Goal: Task Accomplishment & Management: Manage account settings

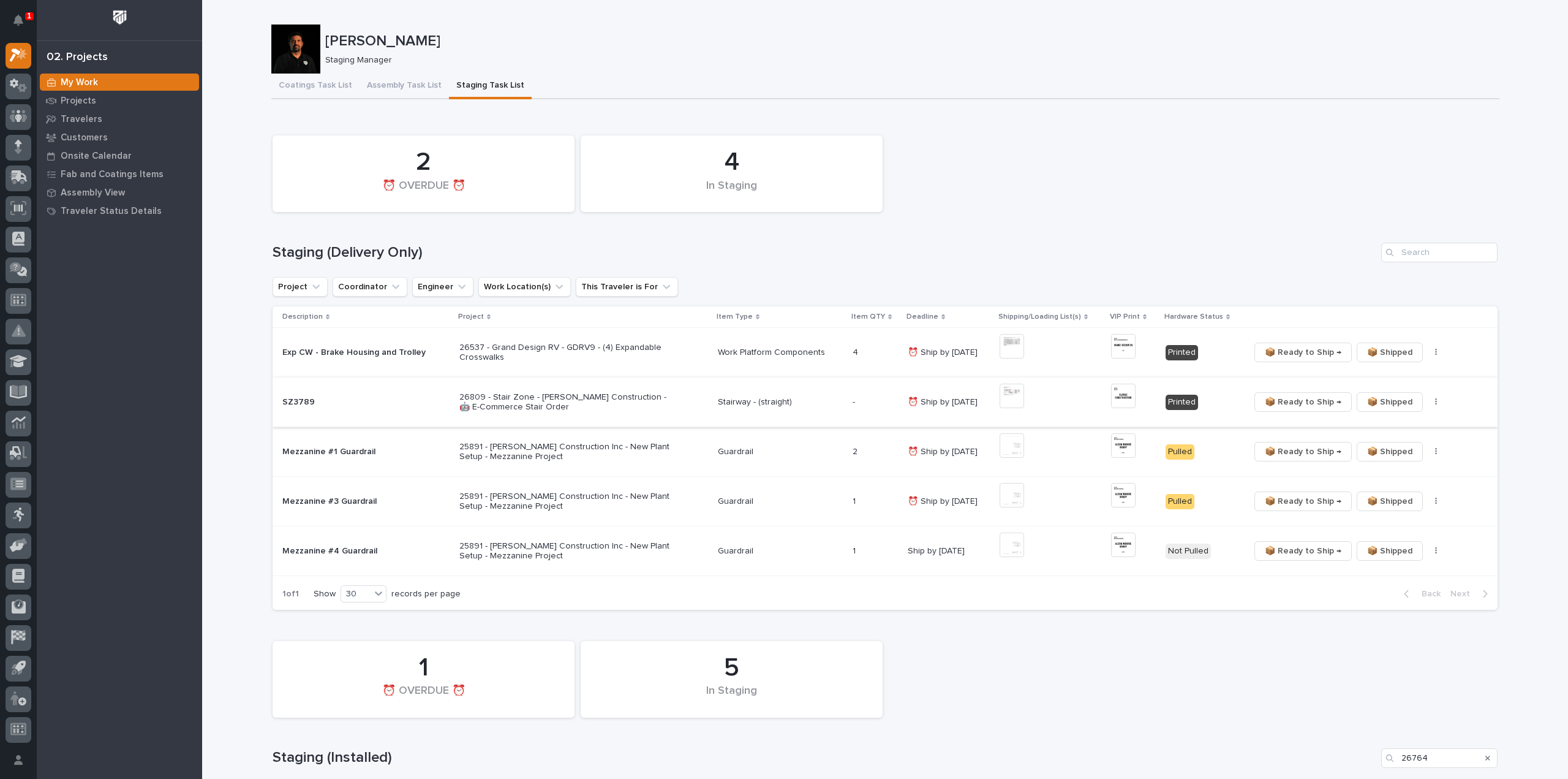
click at [1435, 404] on icon "button" at bounding box center [1436, 402] width 2 height 7
click at [1406, 444] on span "🔩 Hardware" at bounding box center [1388, 446] width 52 height 15
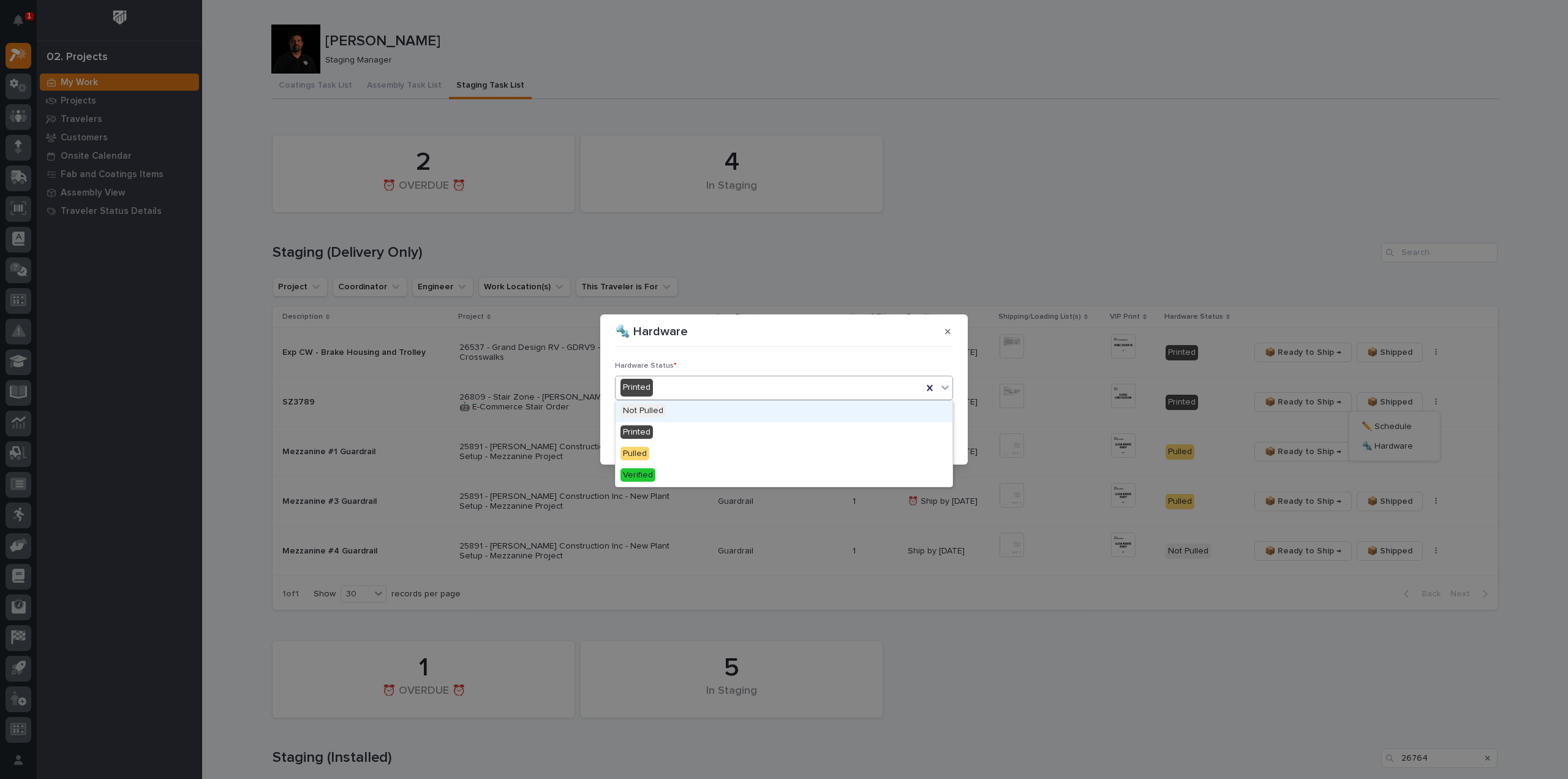
click at [676, 388] on div "Printed" at bounding box center [769, 388] width 307 height 20
click at [660, 457] on div "Pulled" at bounding box center [784, 453] width 337 height 21
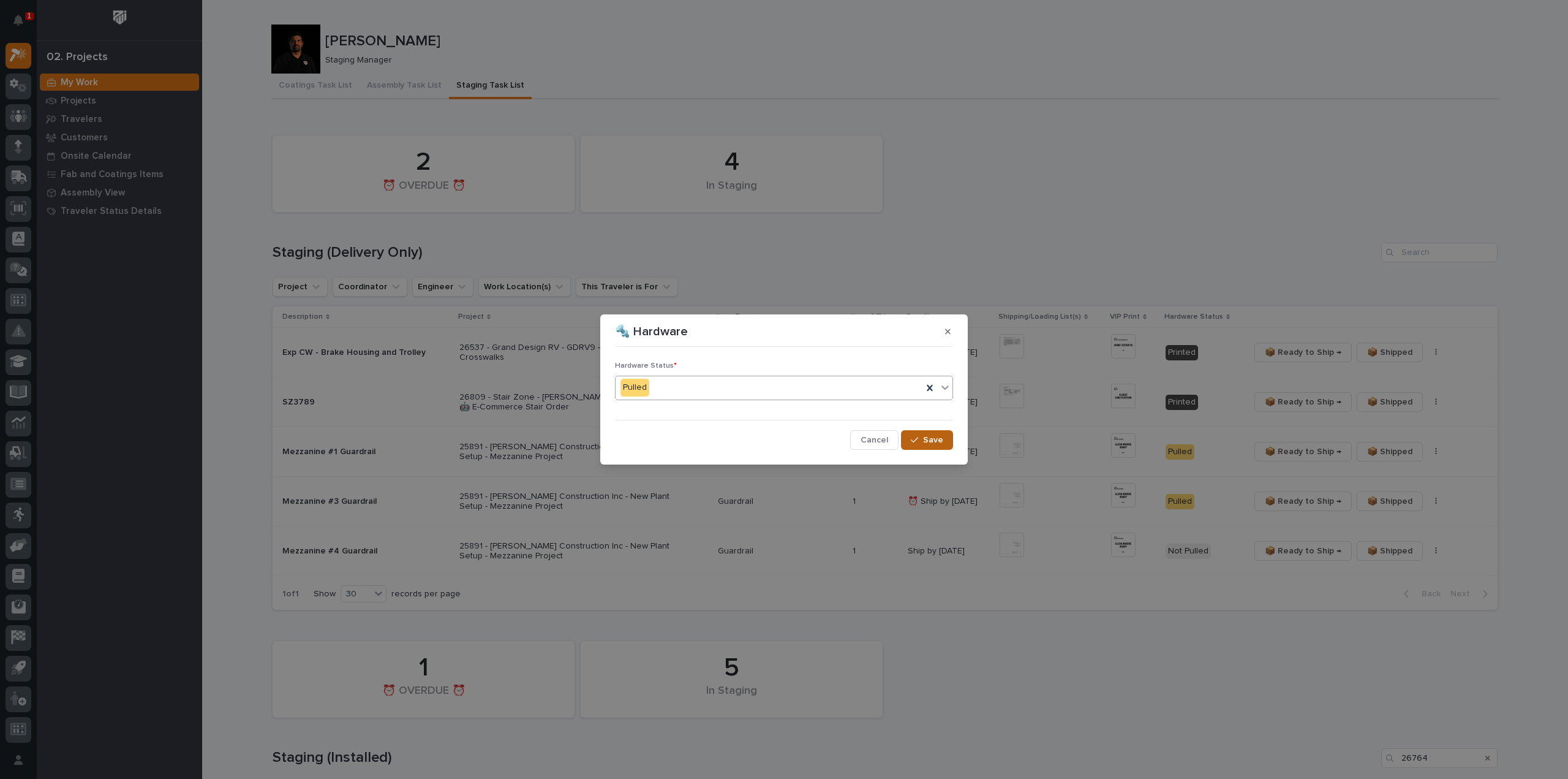
click at [915, 439] on icon "button" at bounding box center [914, 439] width 7 height 9
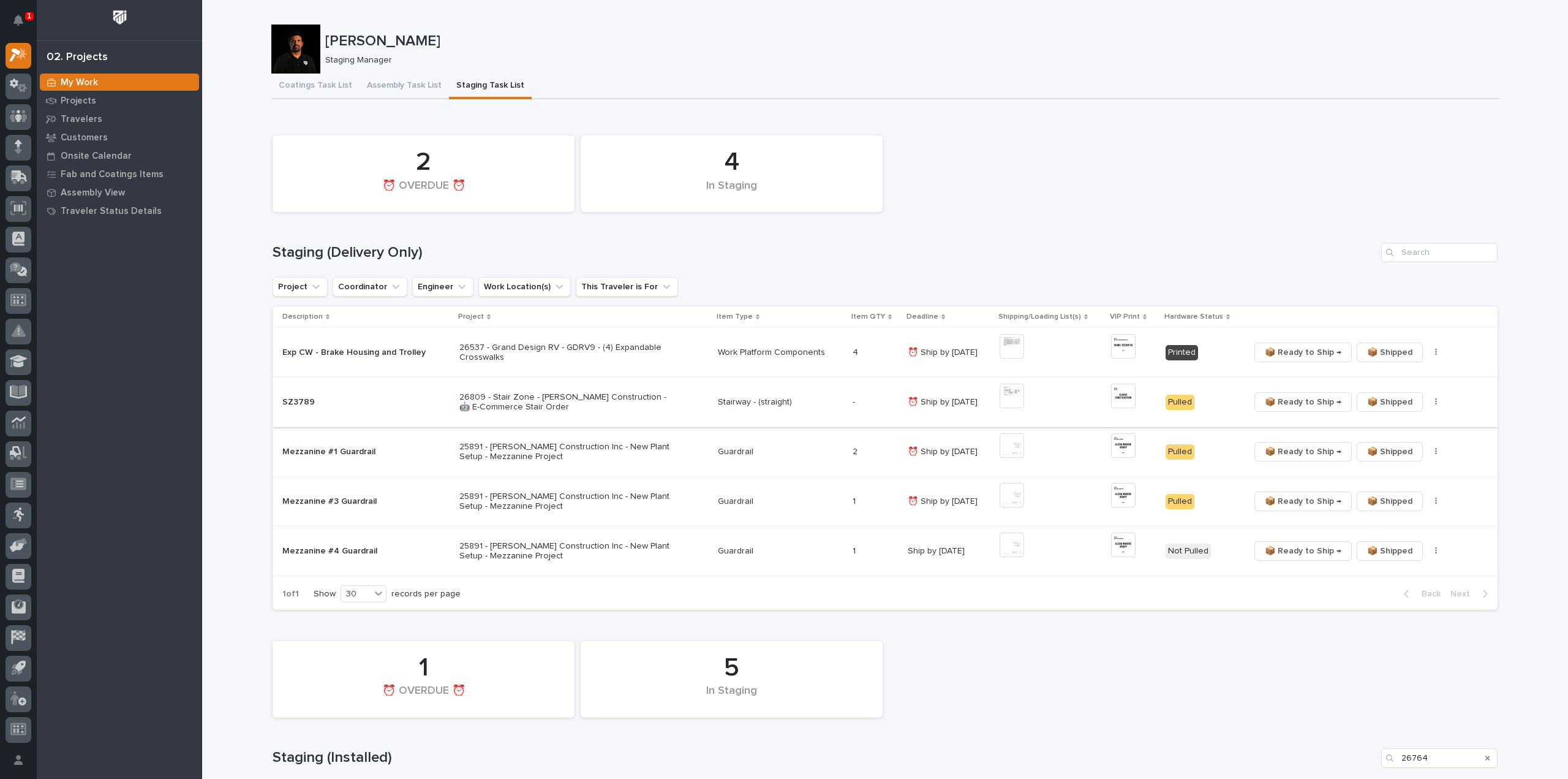
click at [1284, 402] on span "📦 Ready to Ship →" at bounding box center [1304, 402] width 77 height 15
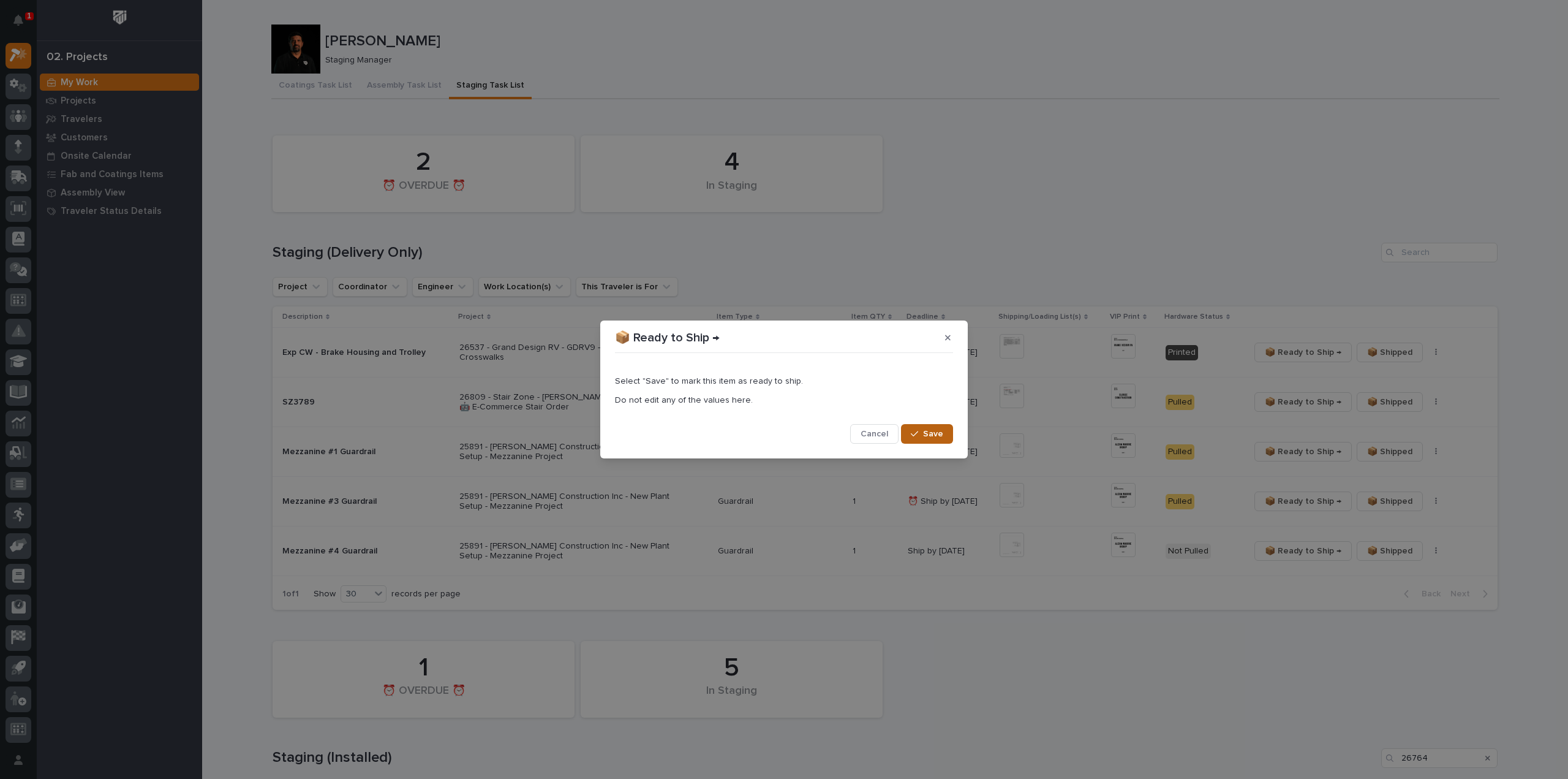
click at [940, 438] on span "Save" at bounding box center [933, 434] width 20 height 11
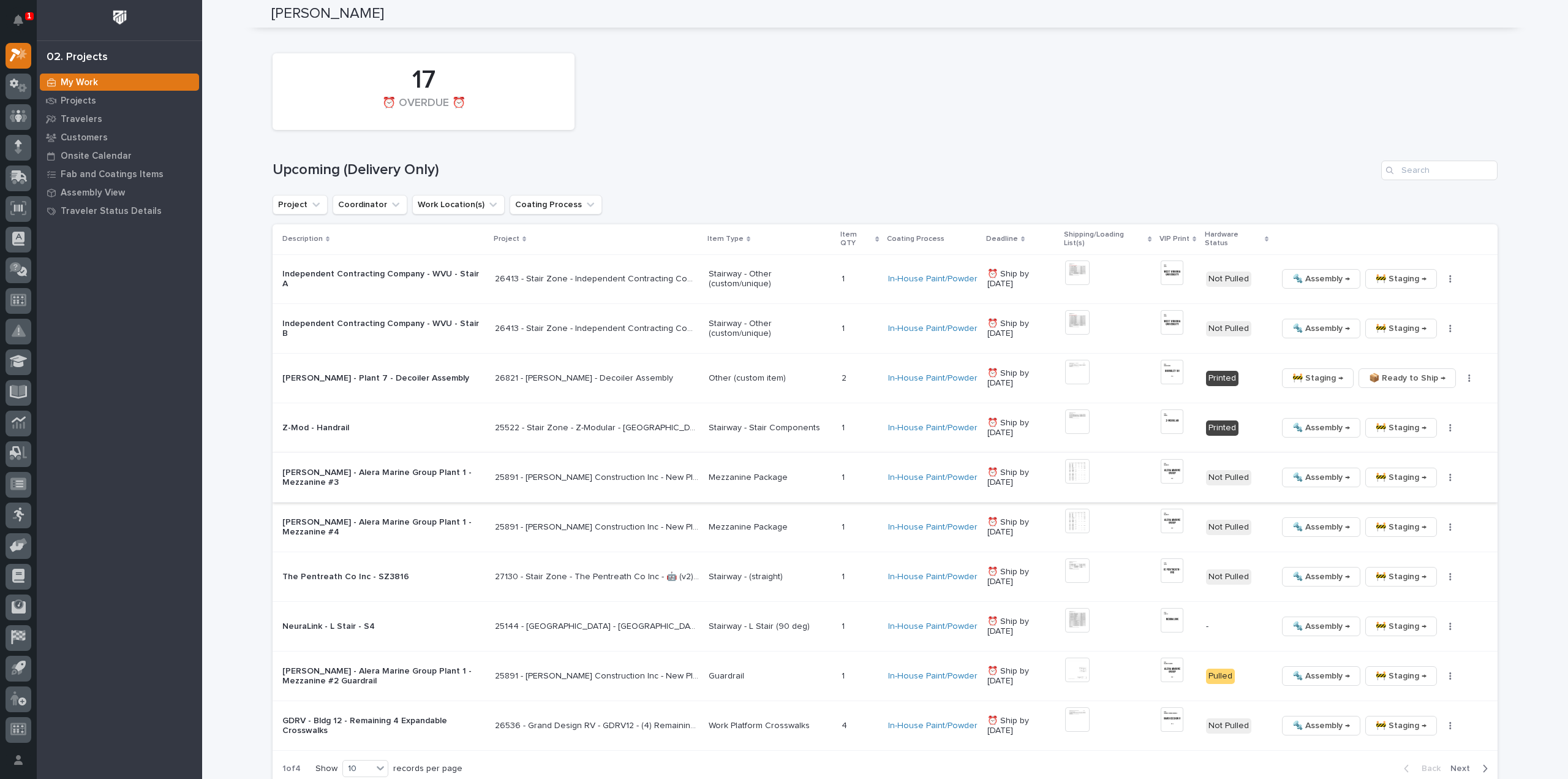
scroll to position [857, 0]
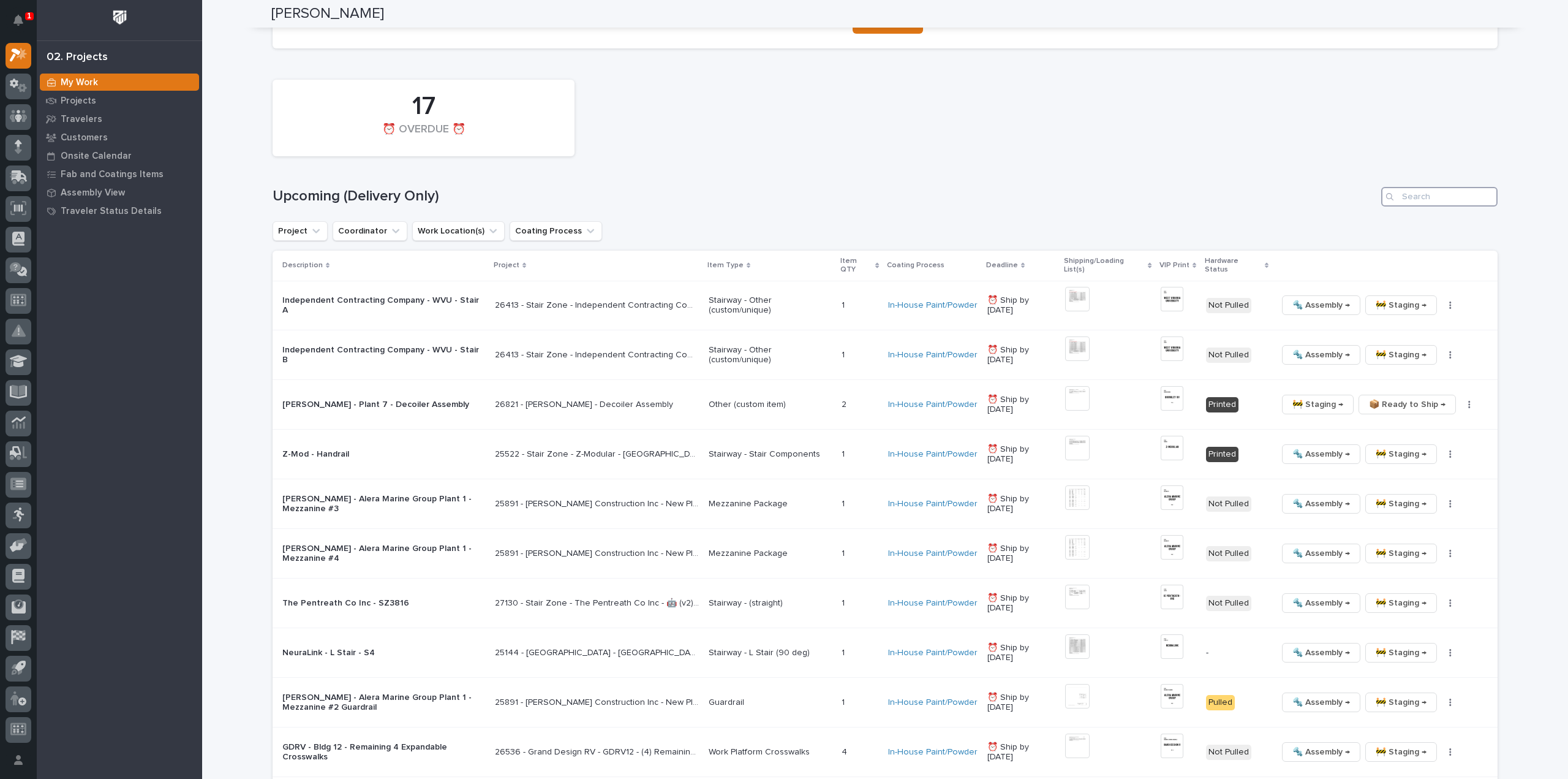
click at [1401, 197] on input "Search" at bounding box center [1439, 196] width 116 height 20
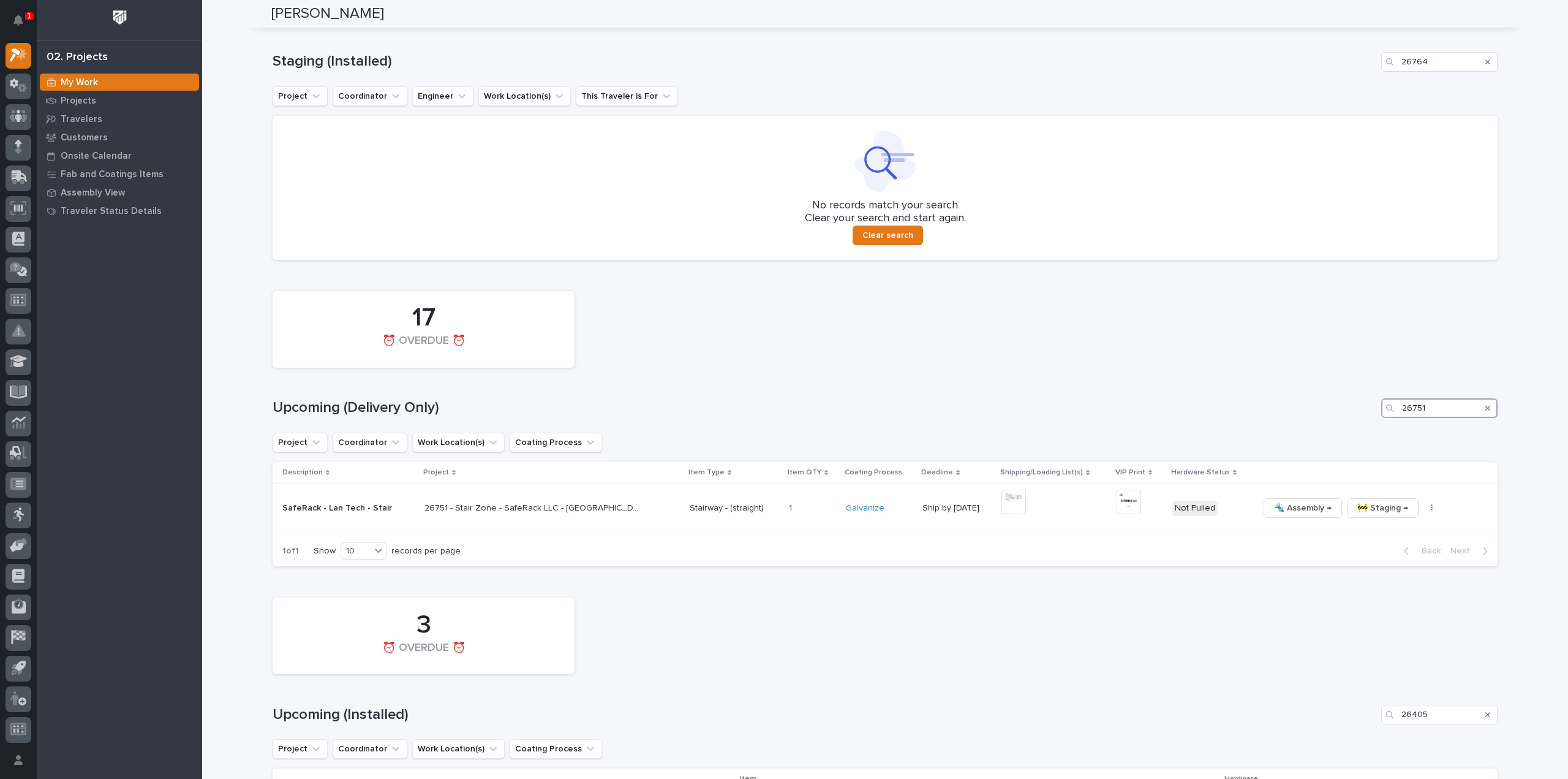
scroll to position [631, 0]
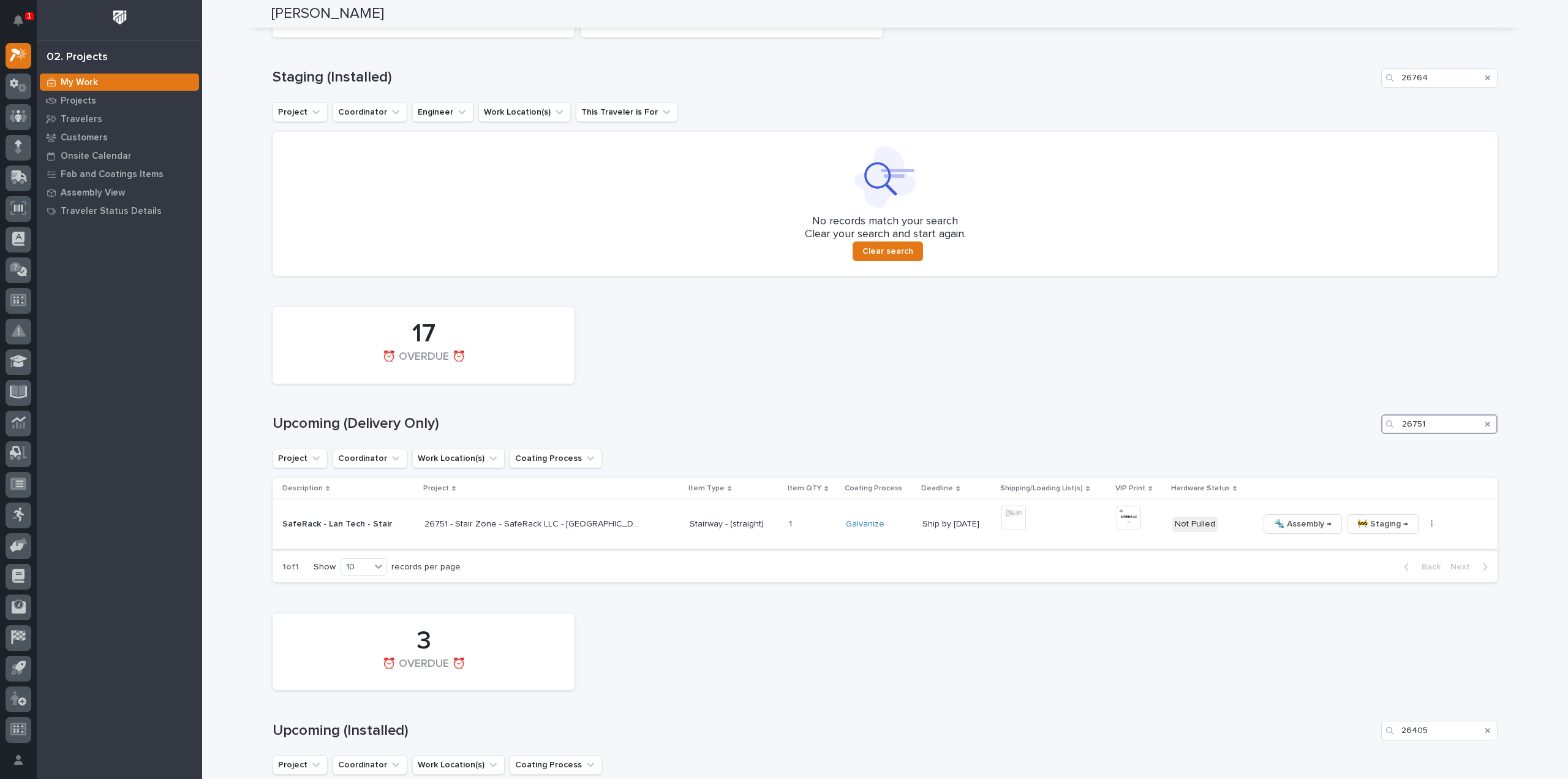
type input "26751"
click at [1002, 520] on img at bounding box center [1013, 517] width 24 height 24
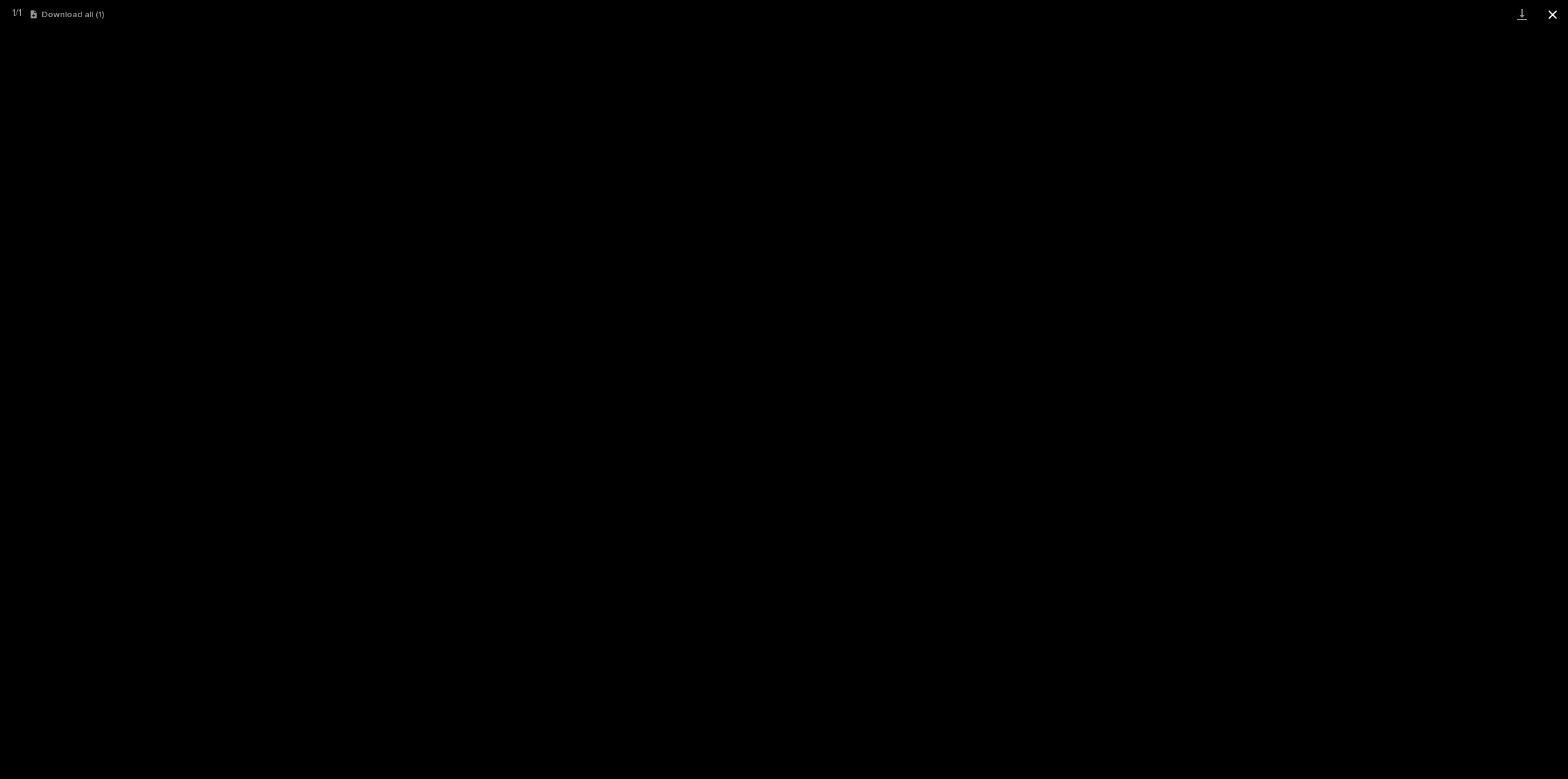
click at [1556, 15] on button "Close gallery" at bounding box center [1552, 14] width 31 height 29
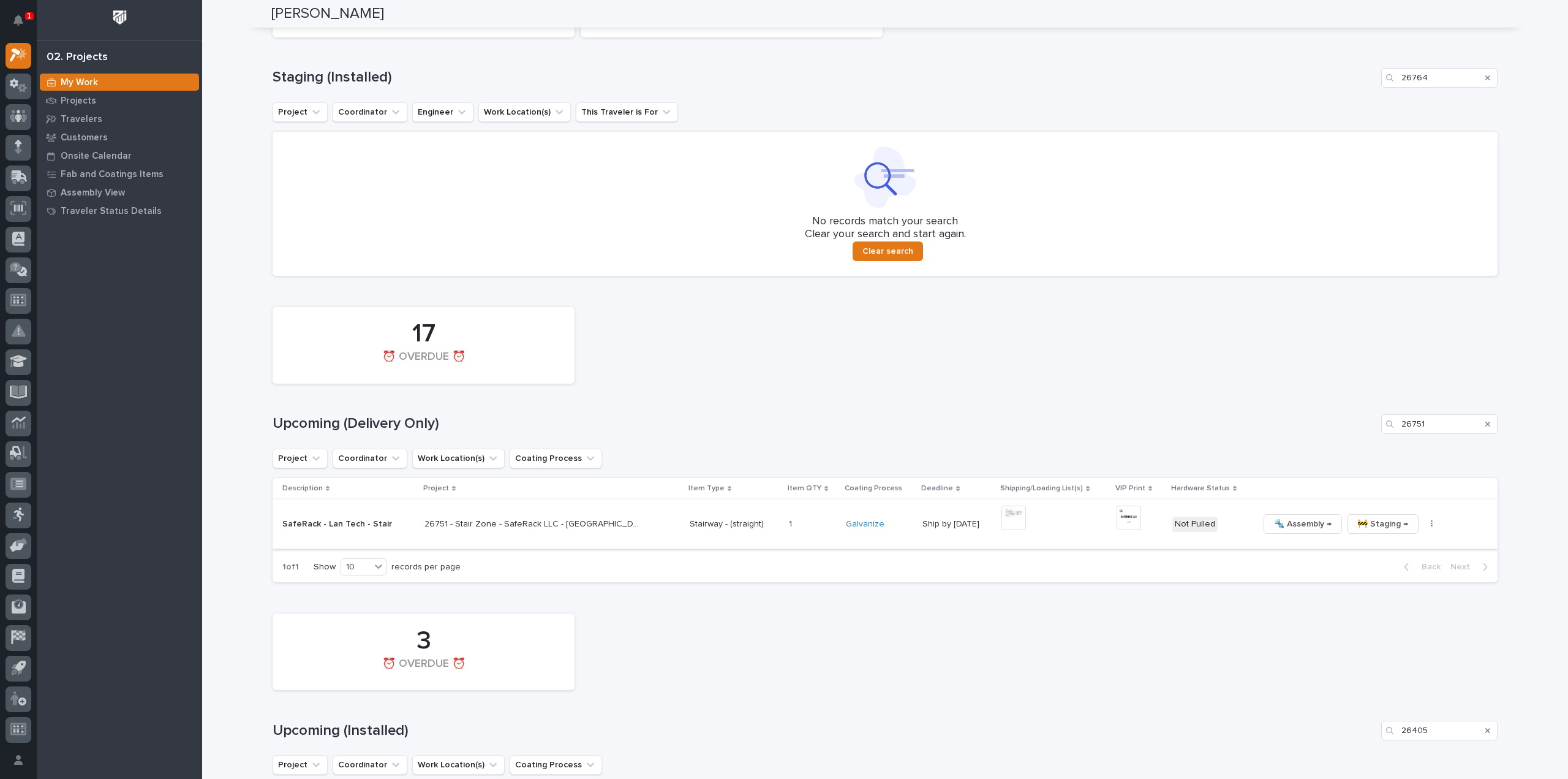
click at [1117, 519] on img at bounding box center [1129, 517] width 24 height 24
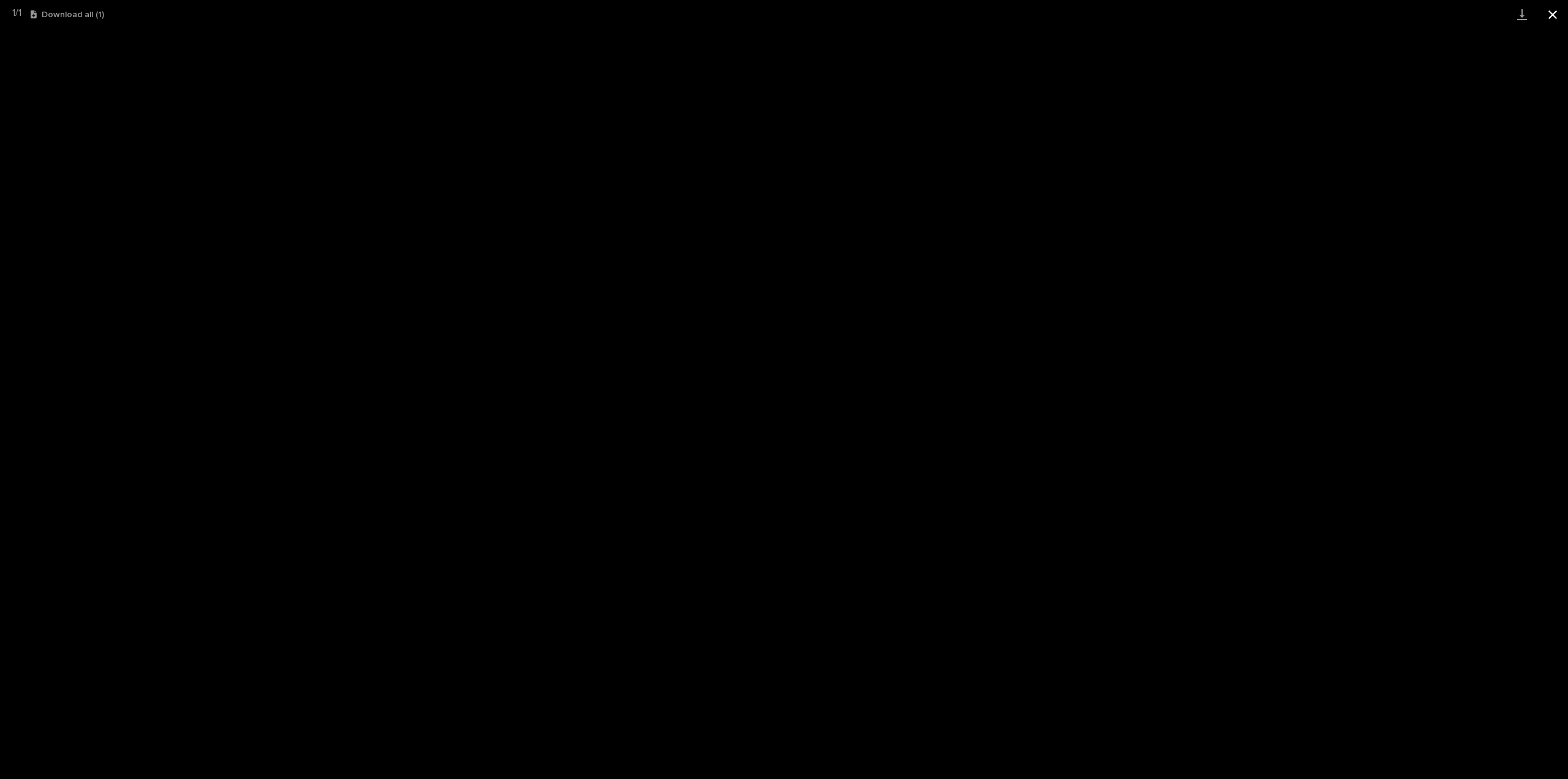
click at [1555, 20] on button "Close gallery" at bounding box center [1552, 14] width 31 height 29
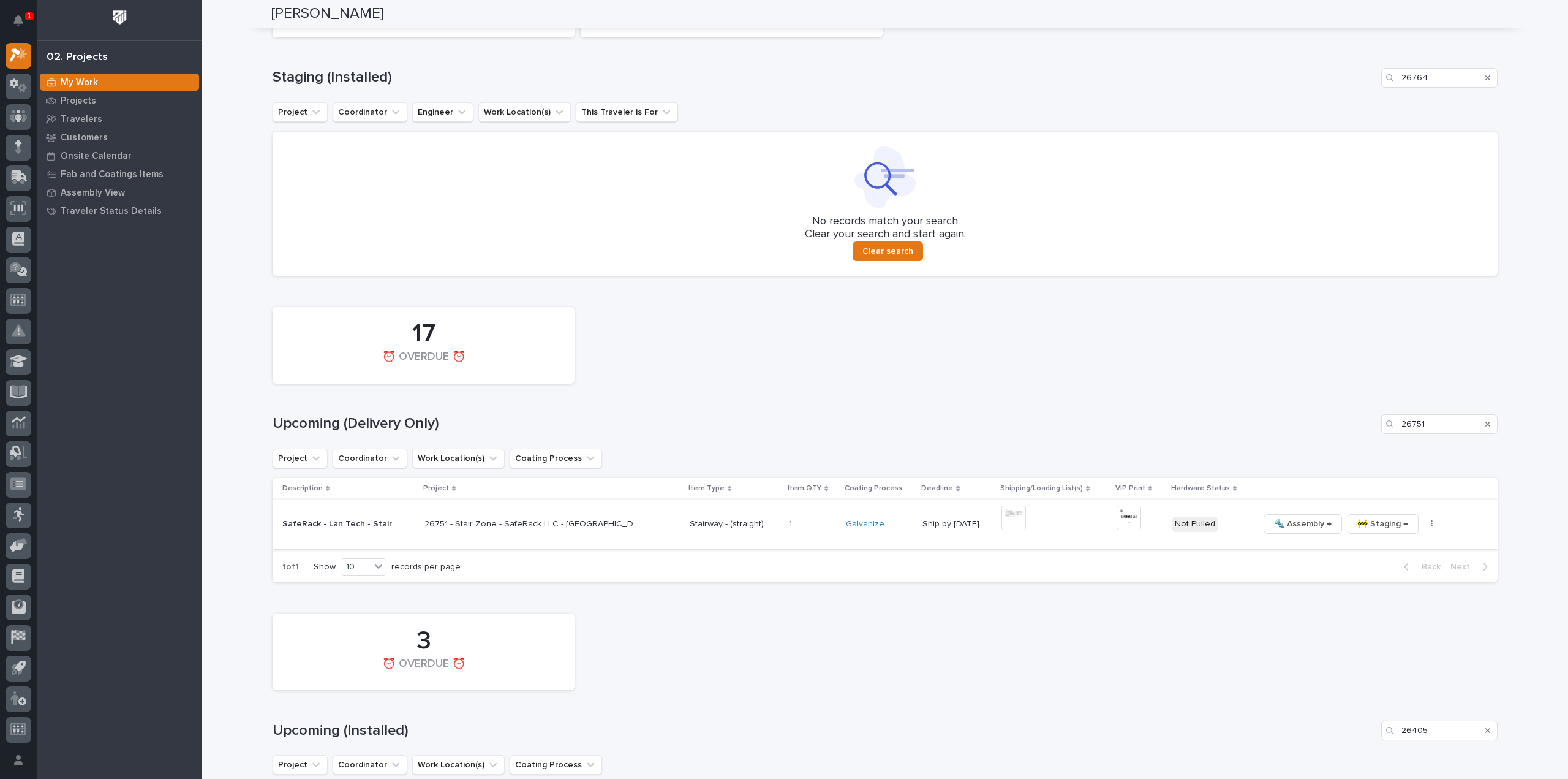
click at [1431, 524] on icon "button" at bounding box center [1432, 523] width 2 height 7
click at [1364, 610] on span "🔩 Hardware" at bounding box center [1358, 607] width 52 height 15
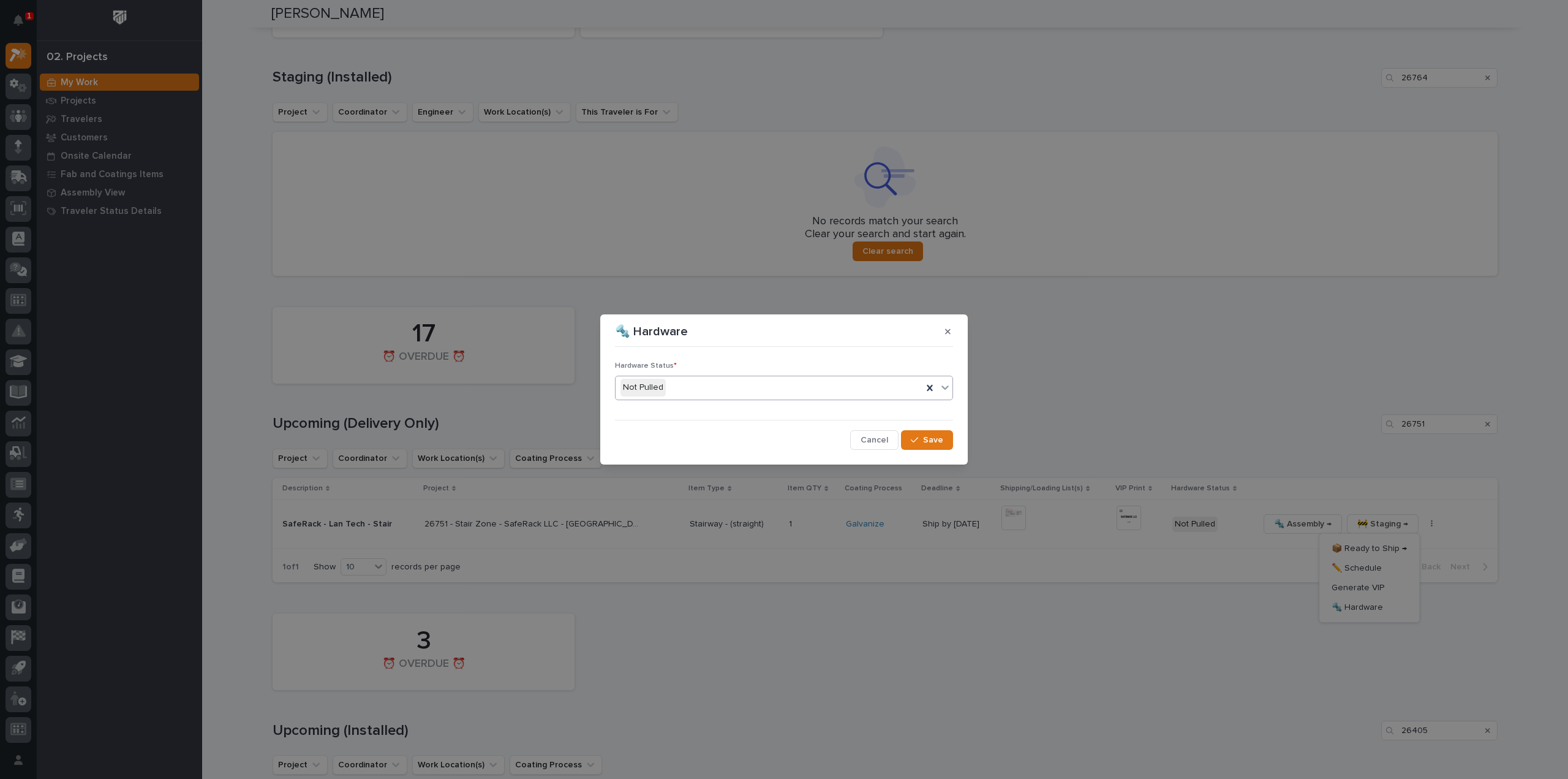
click at [678, 385] on div "Not Pulled" at bounding box center [769, 388] width 307 height 20
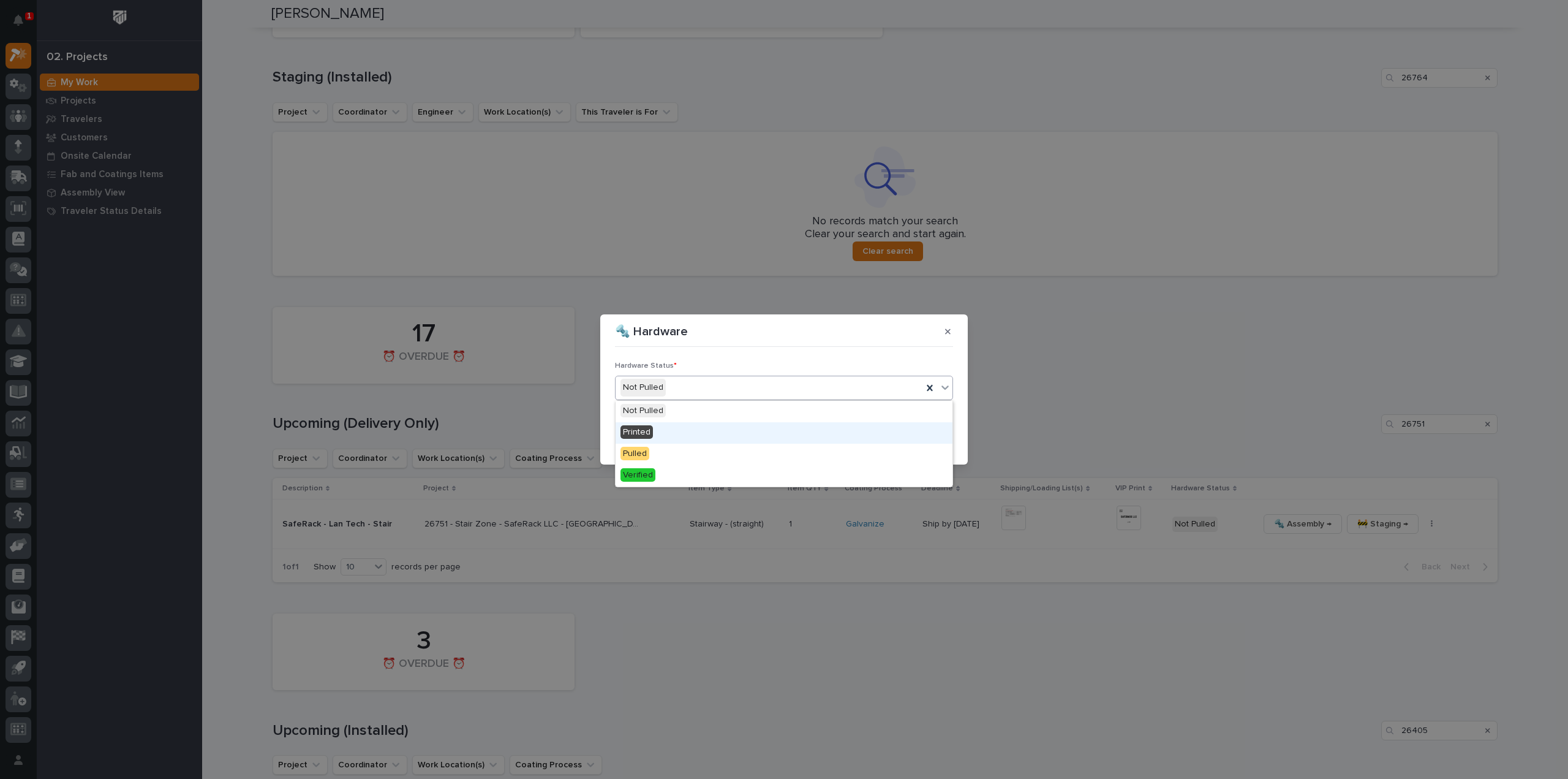
click at [674, 432] on div "Printed" at bounding box center [784, 432] width 337 height 21
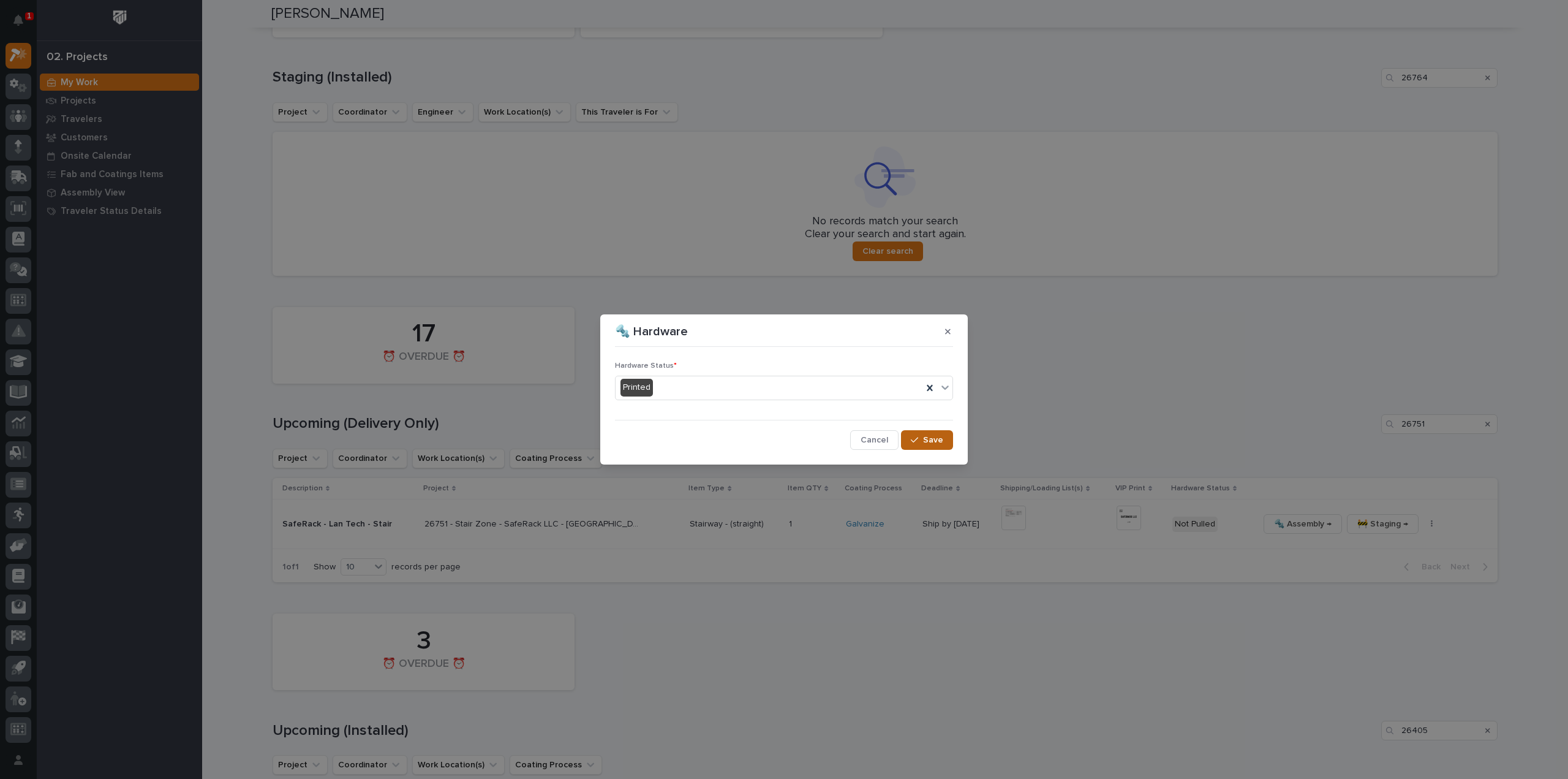
drag, startPoint x: 933, startPoint y: 445, endPoint x: 1084, endPoint y: 399, distance: 157.9
click at [933, 443] on span "Save" at bounding box center [933, 440] width 20 height 11
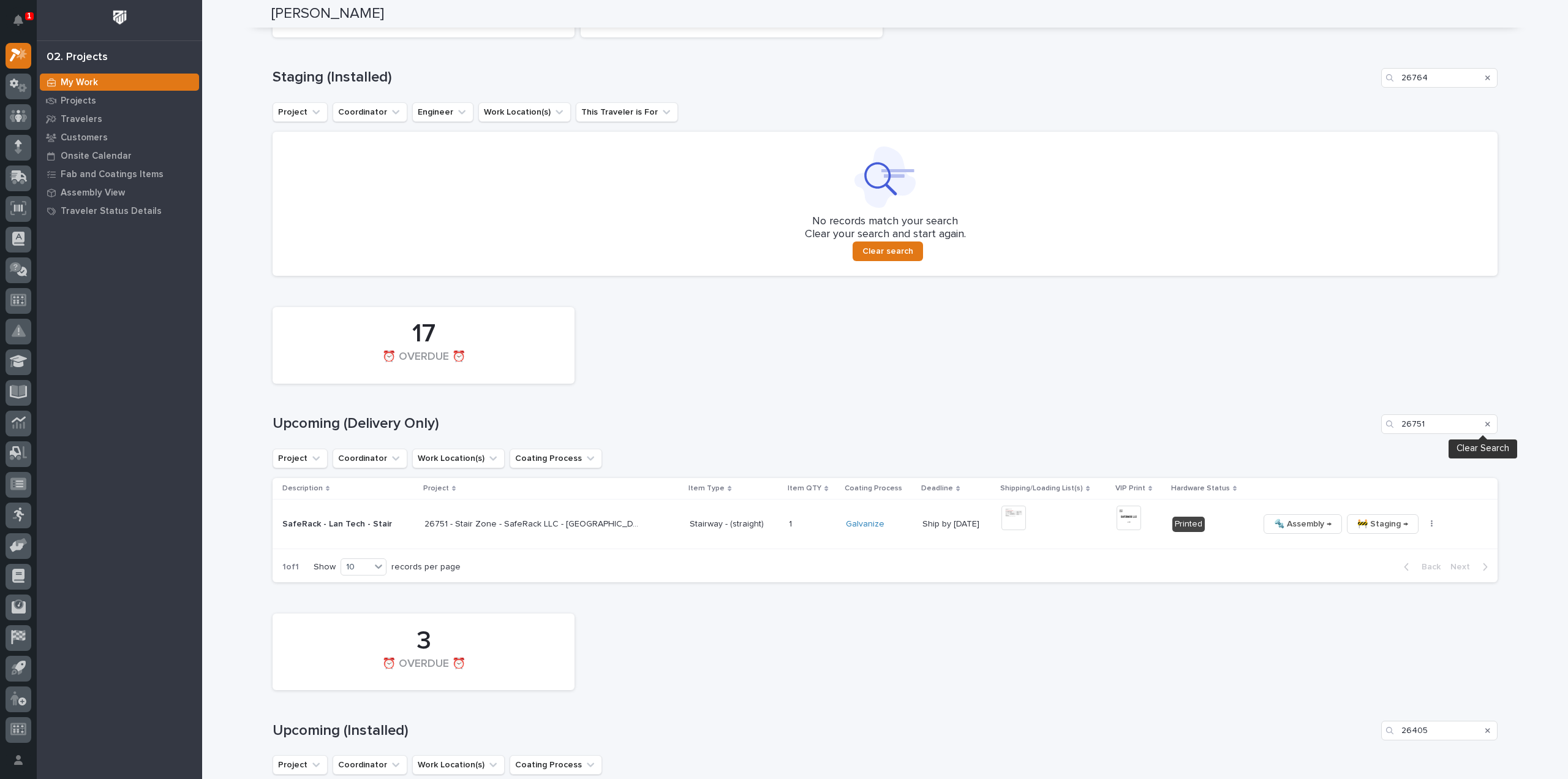
click at [1486, 424] on icon "Search" at bounding box center [1488, 424] width 5 height 5
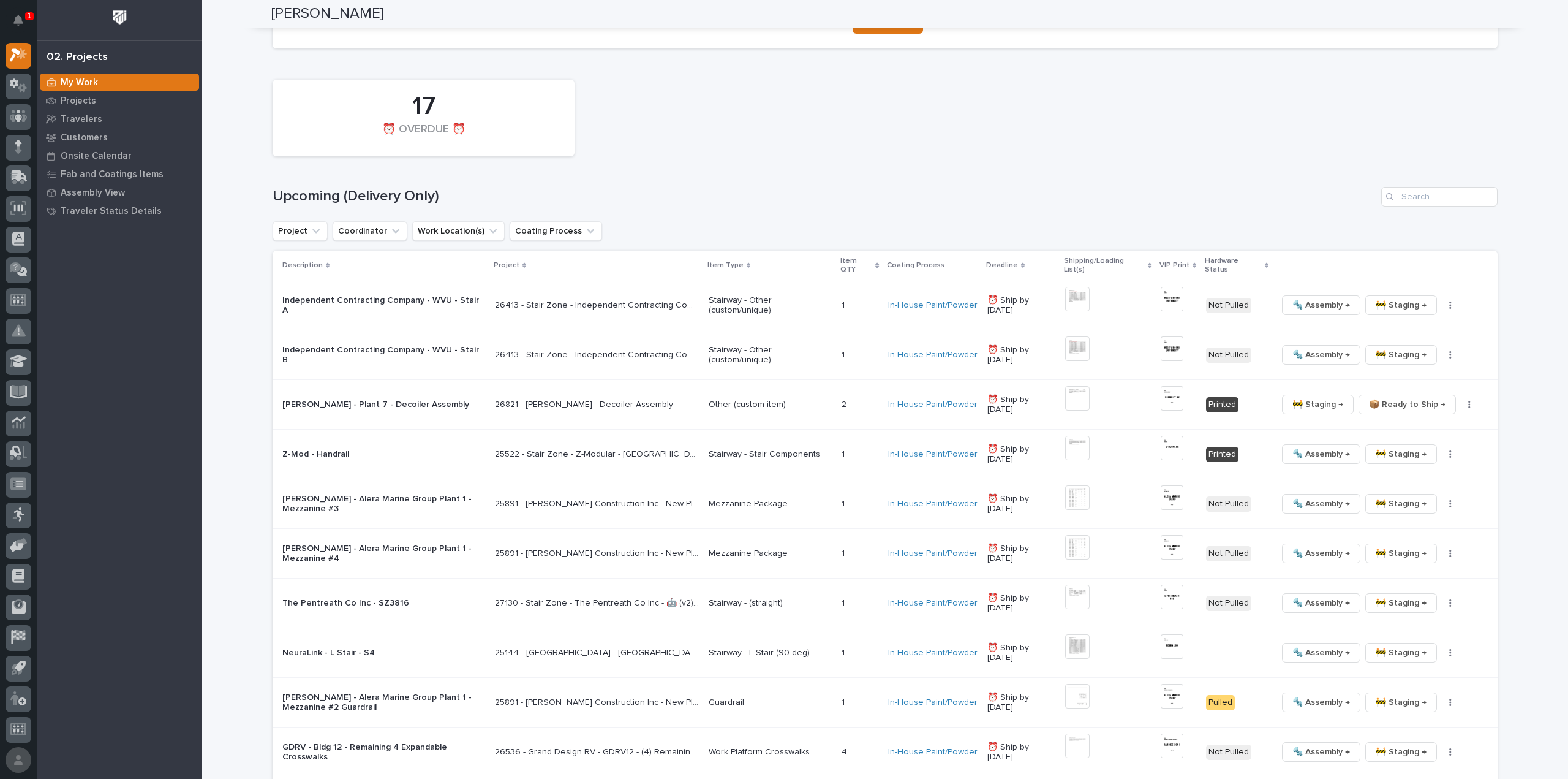
scroll to position [981, 0]
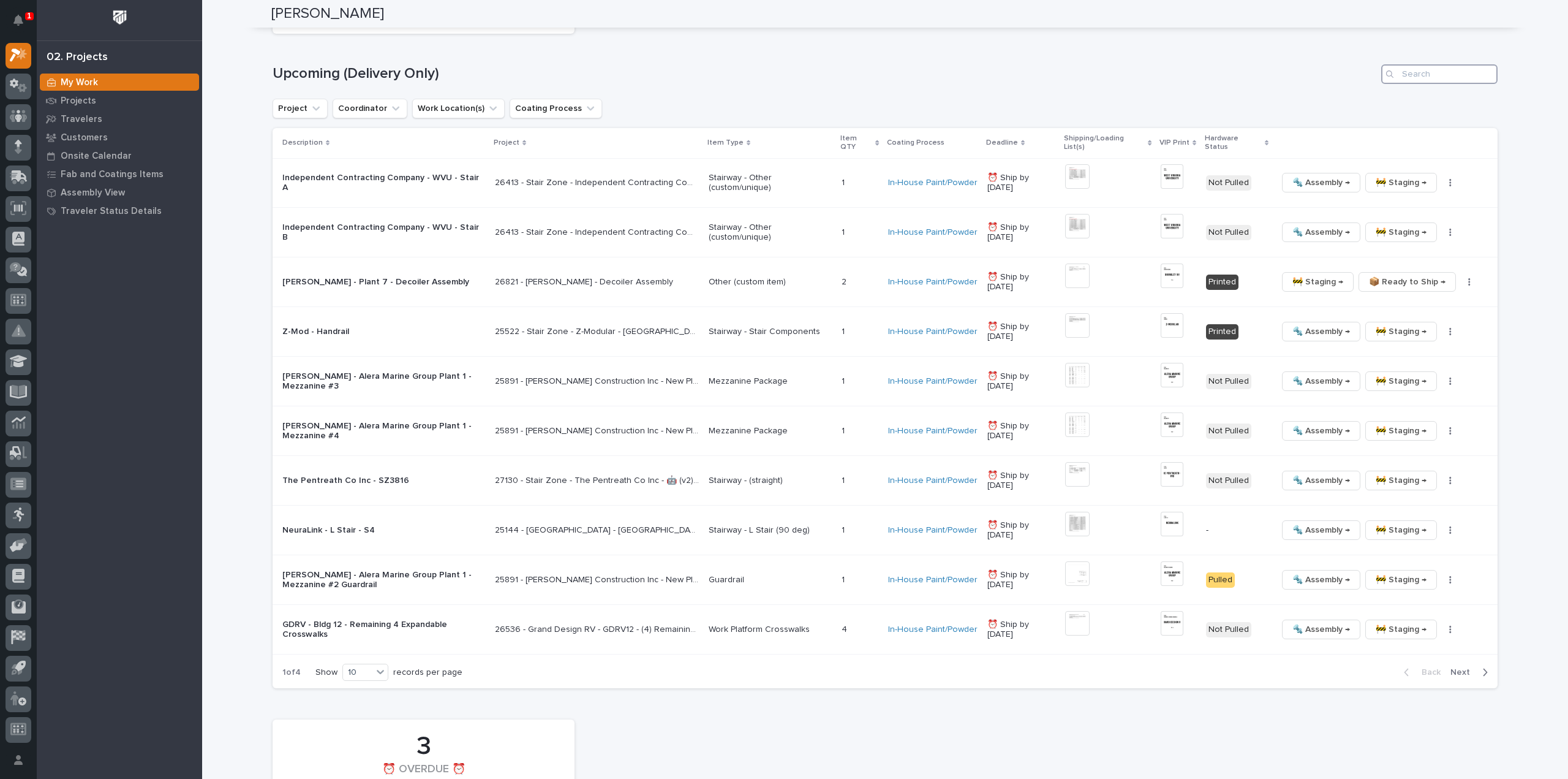
click at [1417, 77] on input "Search" at bounding box center [1439, 74] width 116 height 20
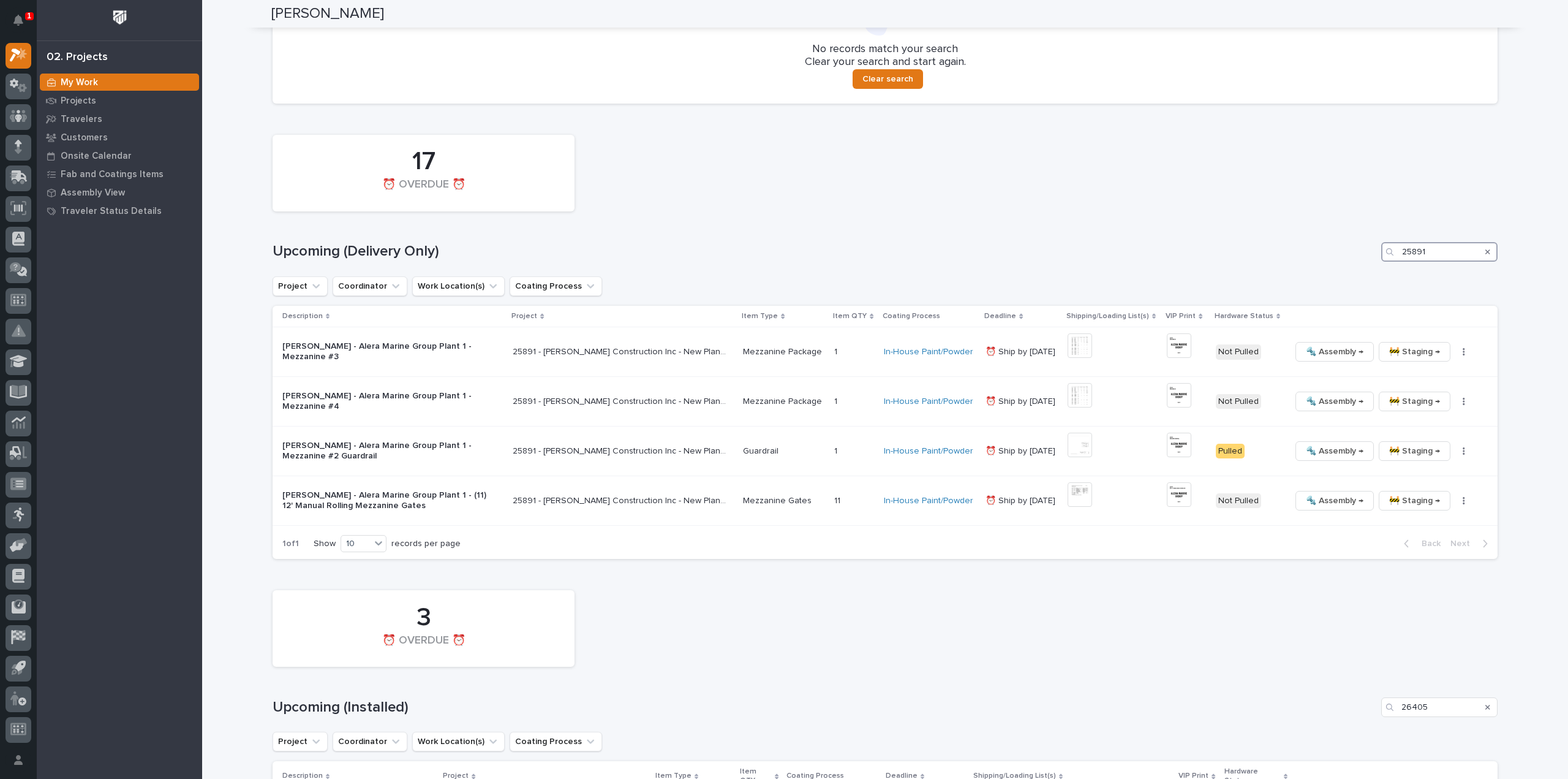
scroll to position [827, 0]
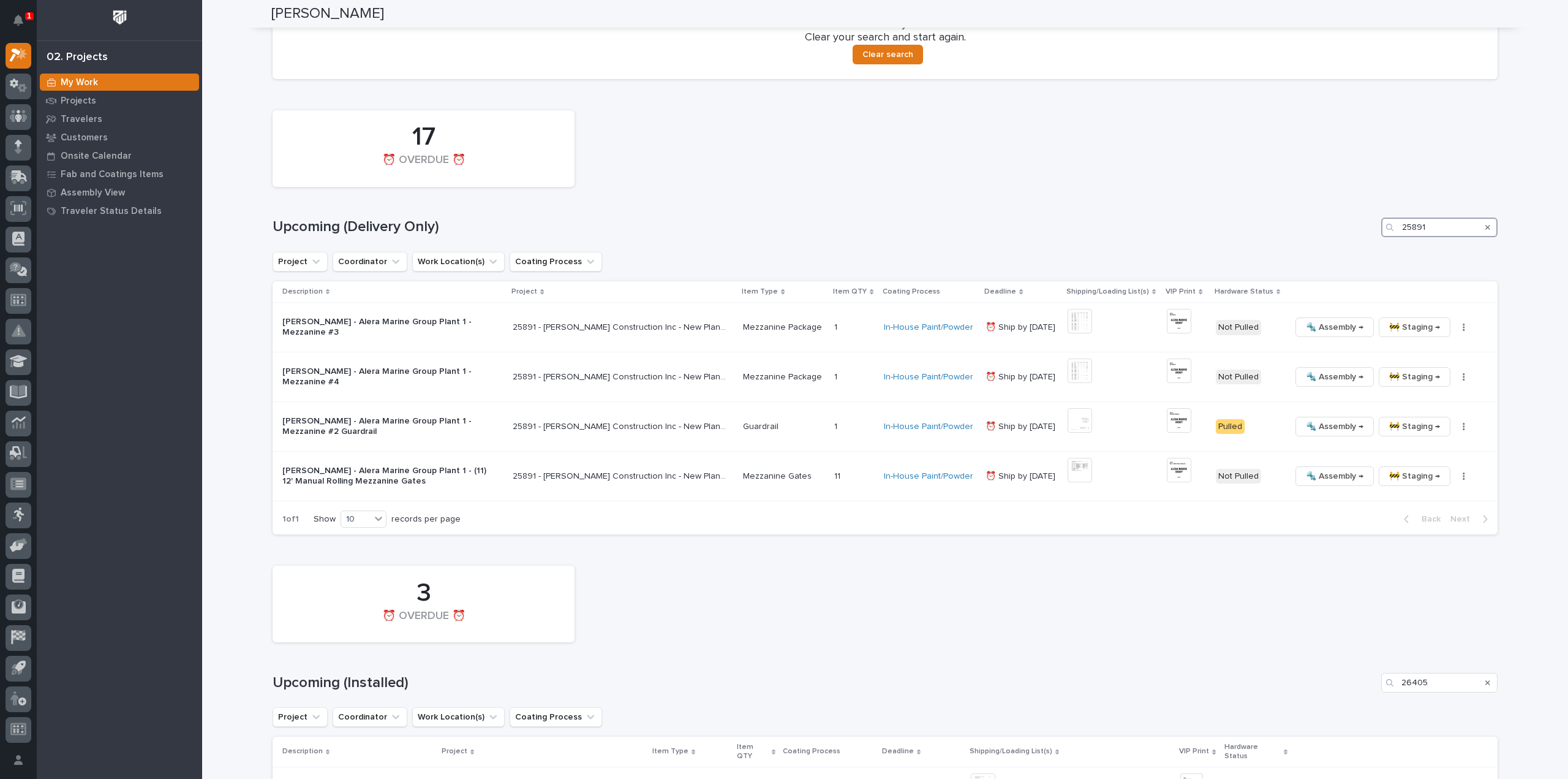
type input "25891"
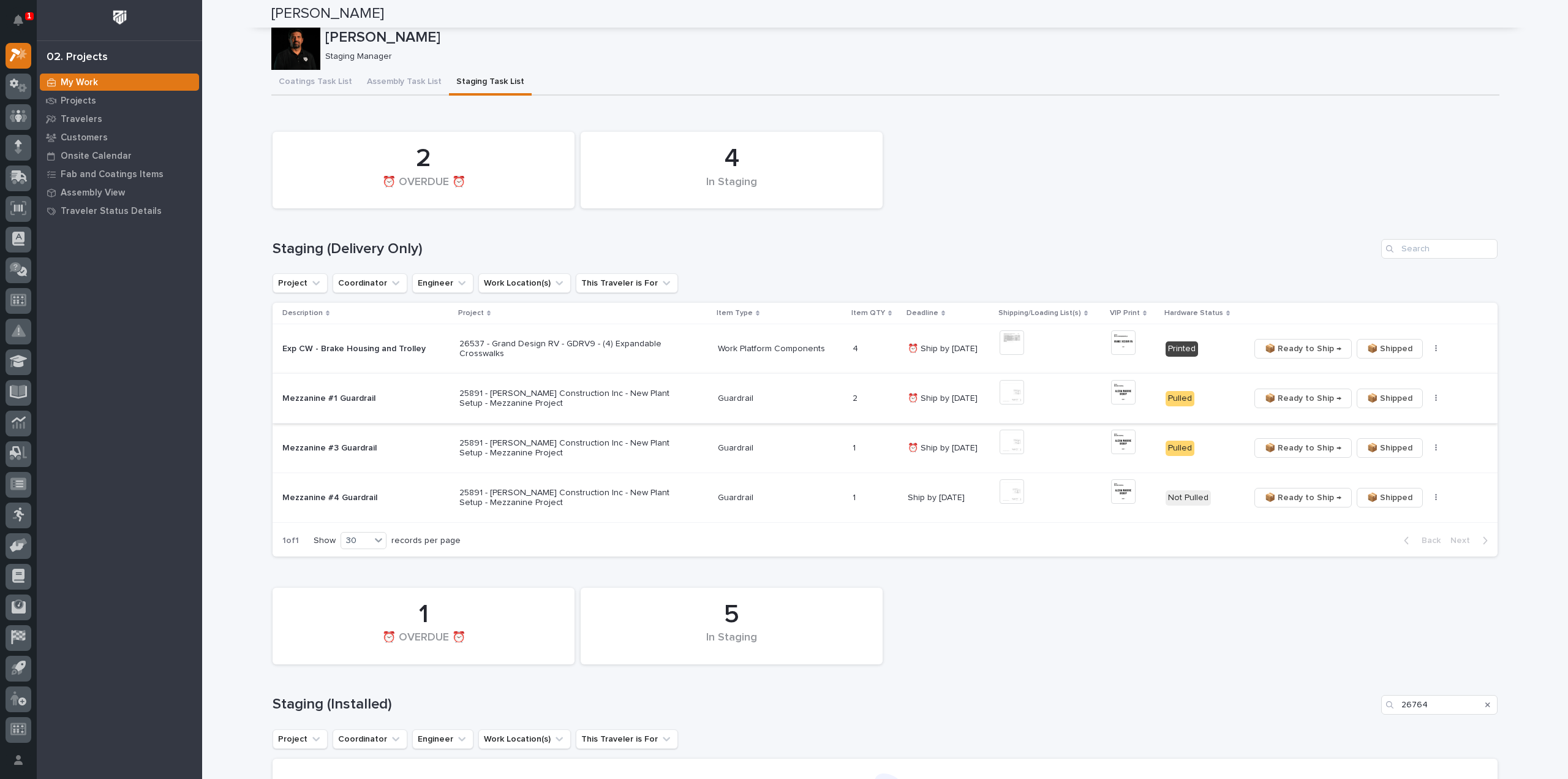
scroll to position [0, 0]
click at [1007, 345] on img at bounding box center [1012, 346] width 24 height 24
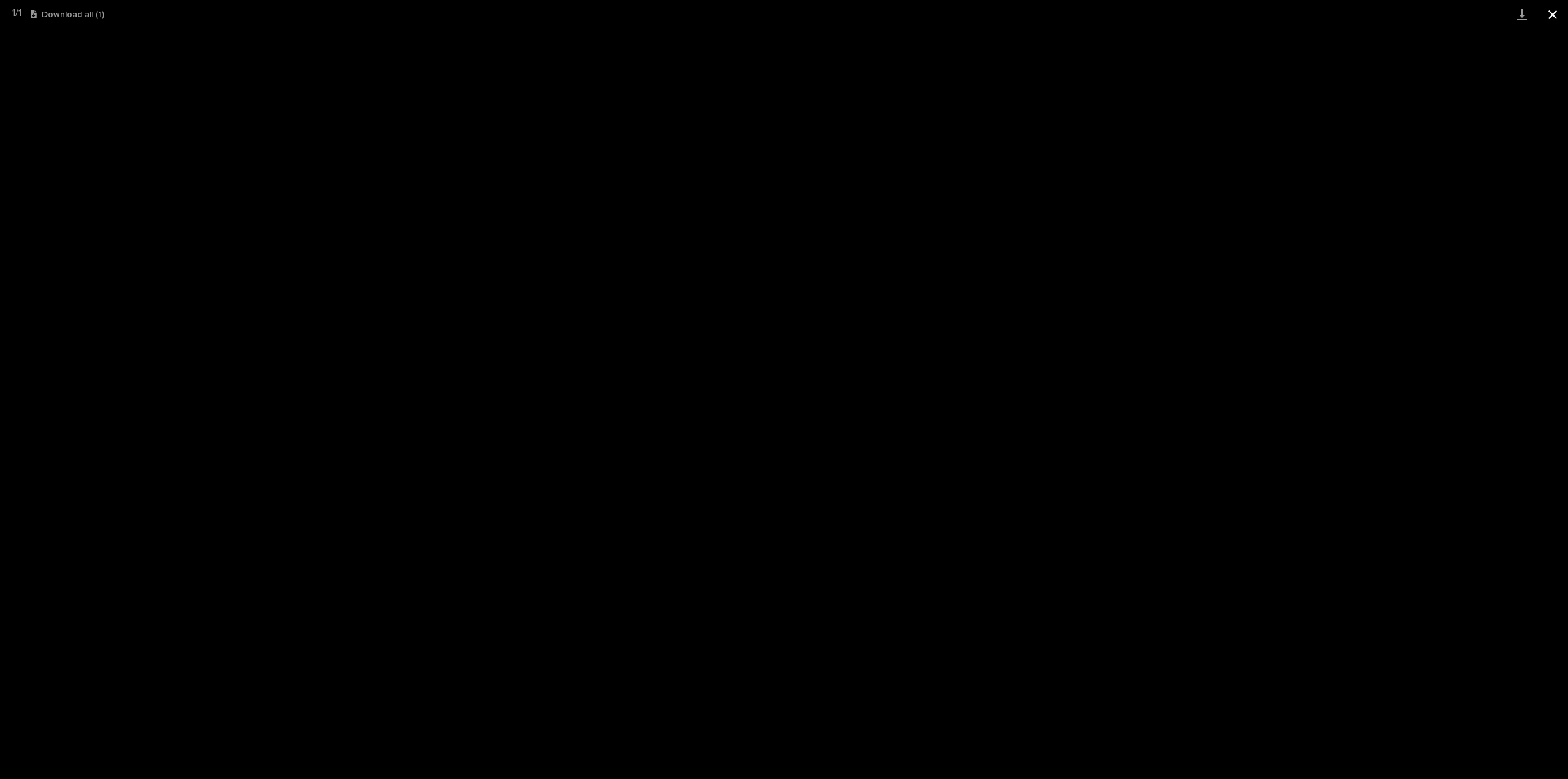
click at [1552, 13] on button "Close gallery" at bounding box center [1552, 14] width 31 height 29
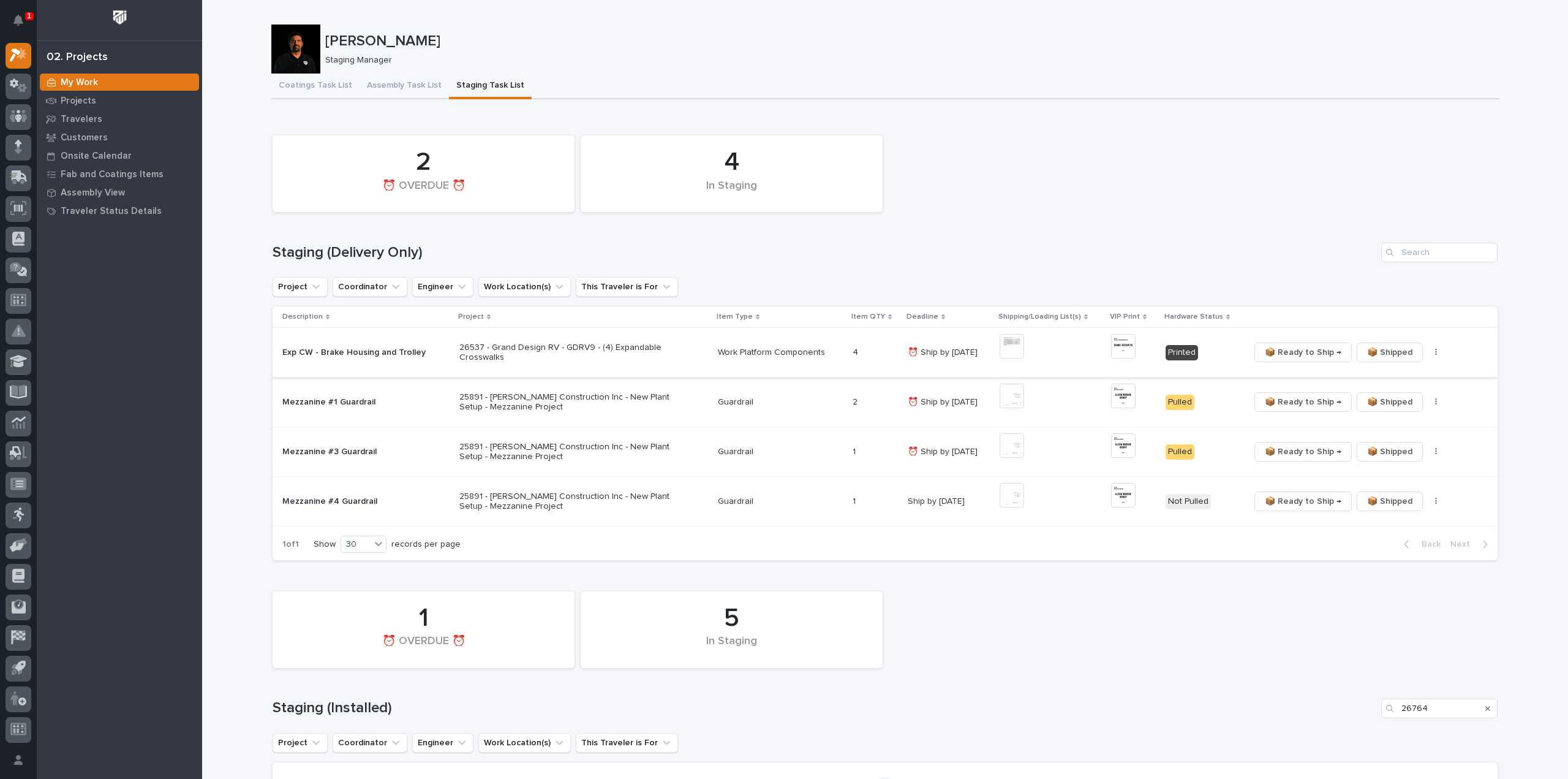
click at [1435, 355] on icon "button" at bounding box center [1436, 352] width 2 height 9
click at [1376, 397] on span "🔩 Hardware" at bounding box center [1388, 396] width 52 height 15
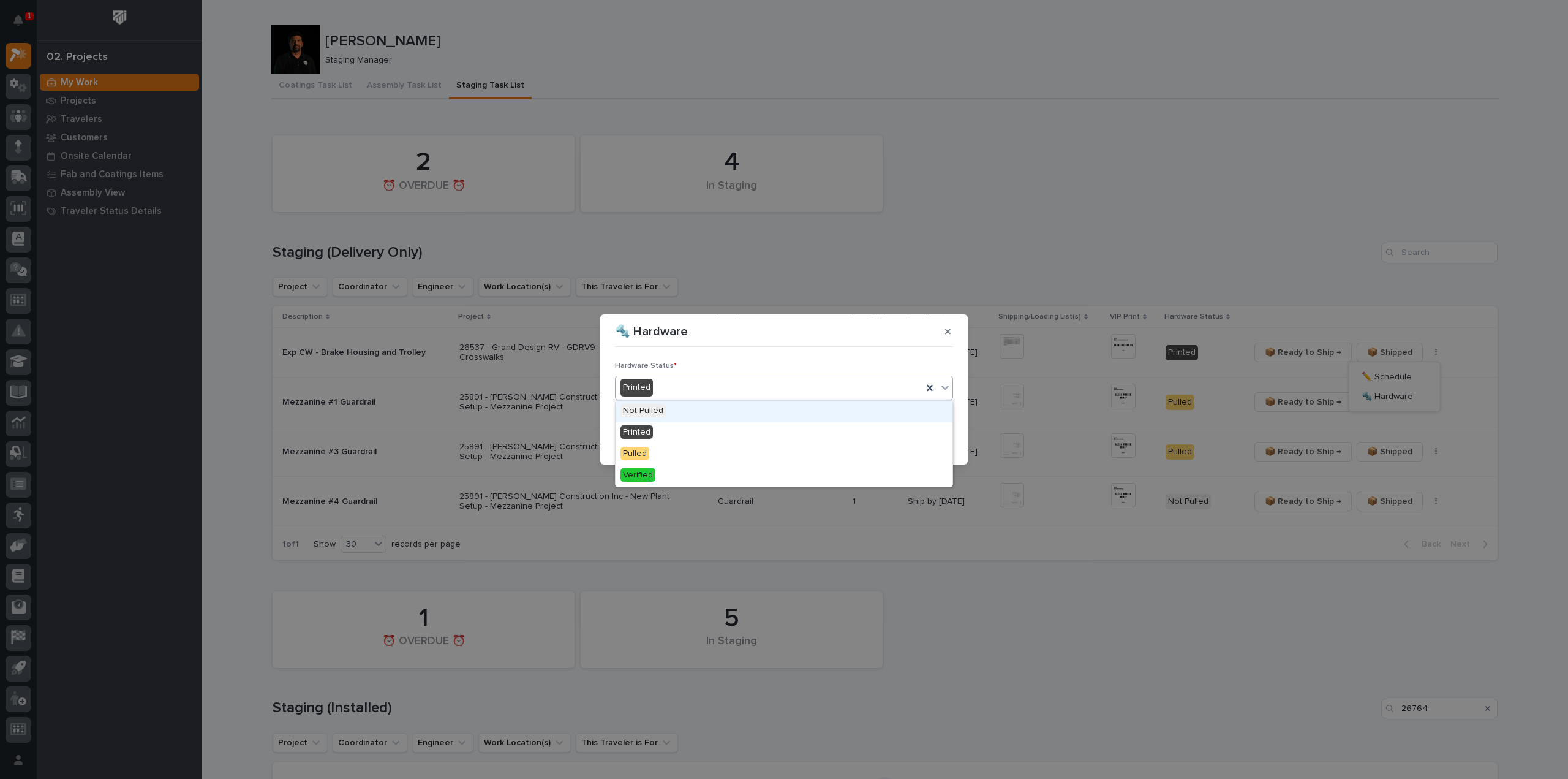
click at [900, 387] on div "Printed" at bounding box center [769, 388] width 307 height 20
click at [871, 479] on div "Verified" at bounding box center [784, 475] width 337 height 21
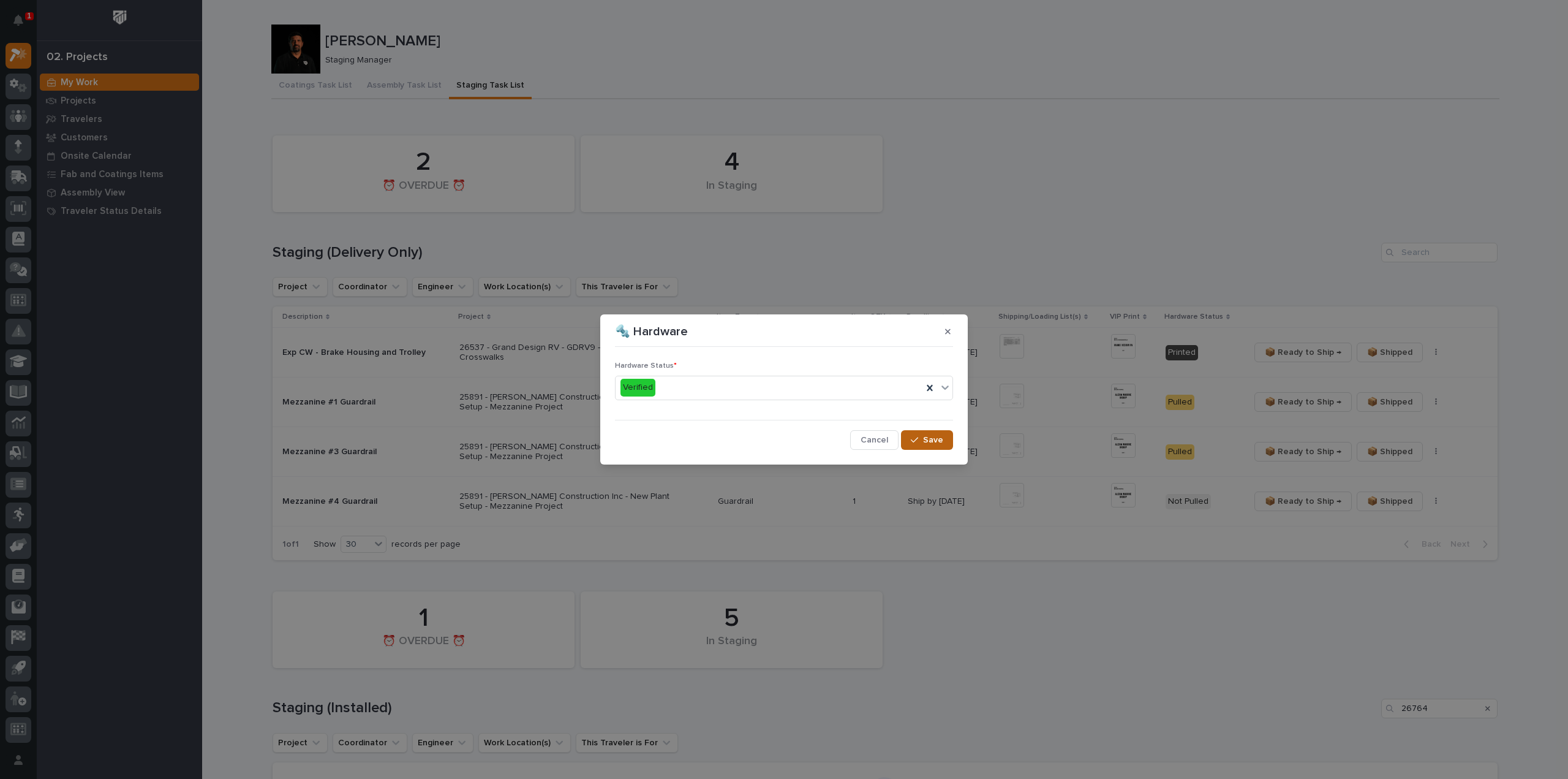
click at [940, 442] on span "Save" at bounding box center [933, 440] width 20 height 11
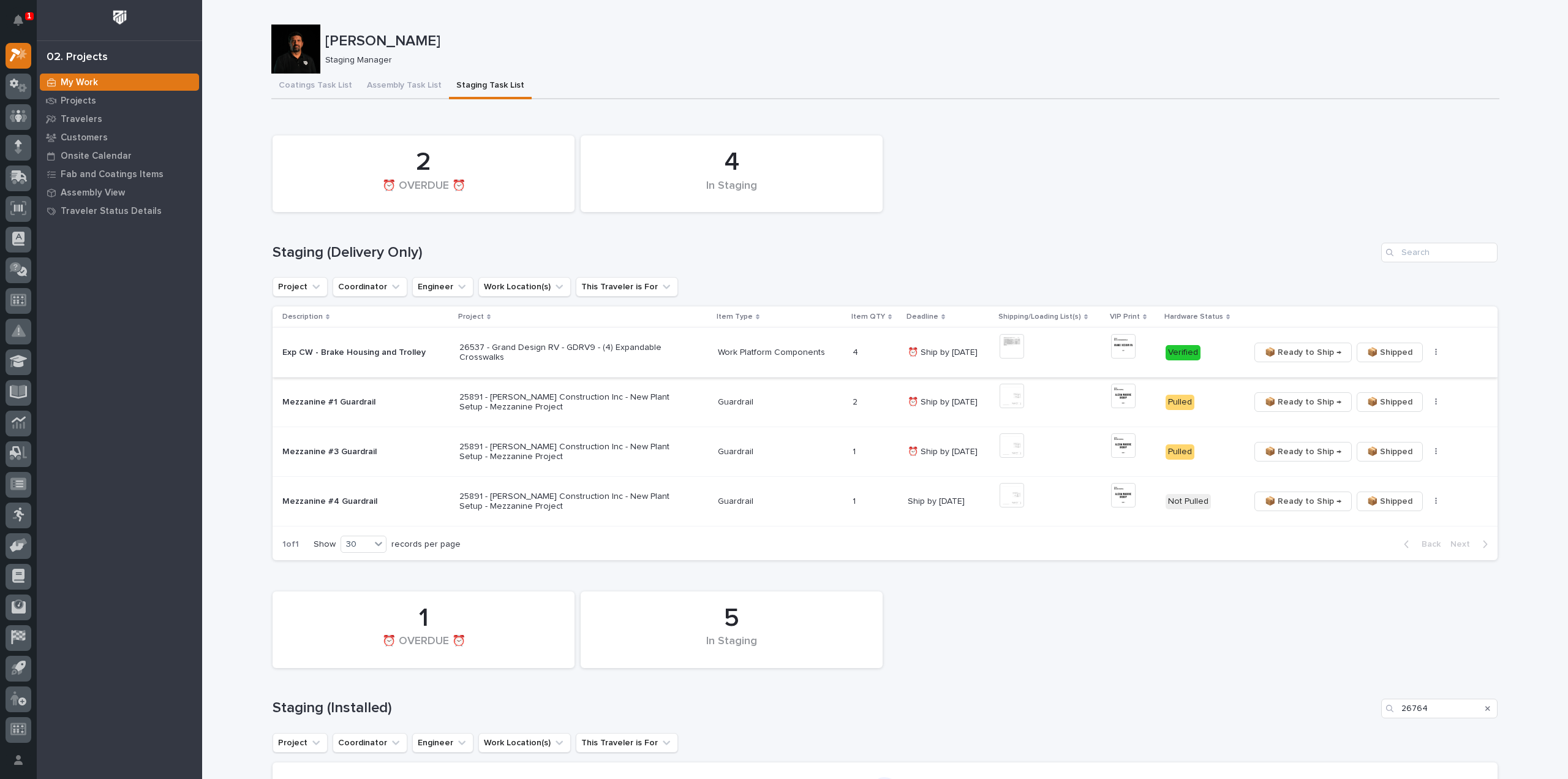
click at [1304, 352] on span "📦 Ready to Ship →" at bounding box center [1304, 352] width 77 height 15
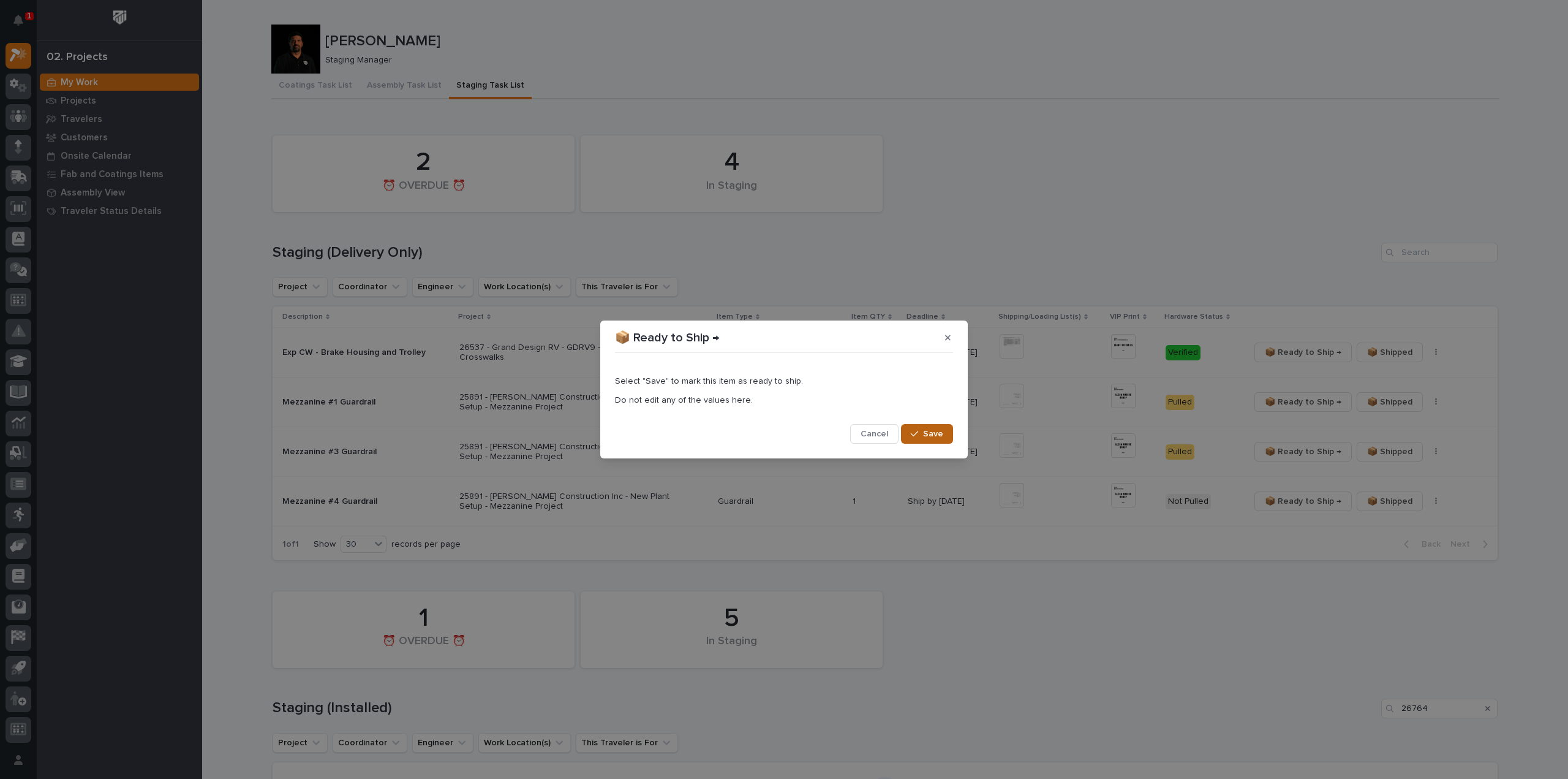
click at [911, 428] on button "Save" at bounding box center [927, 433] width 52 height 20
